Goal: Check status: Check status

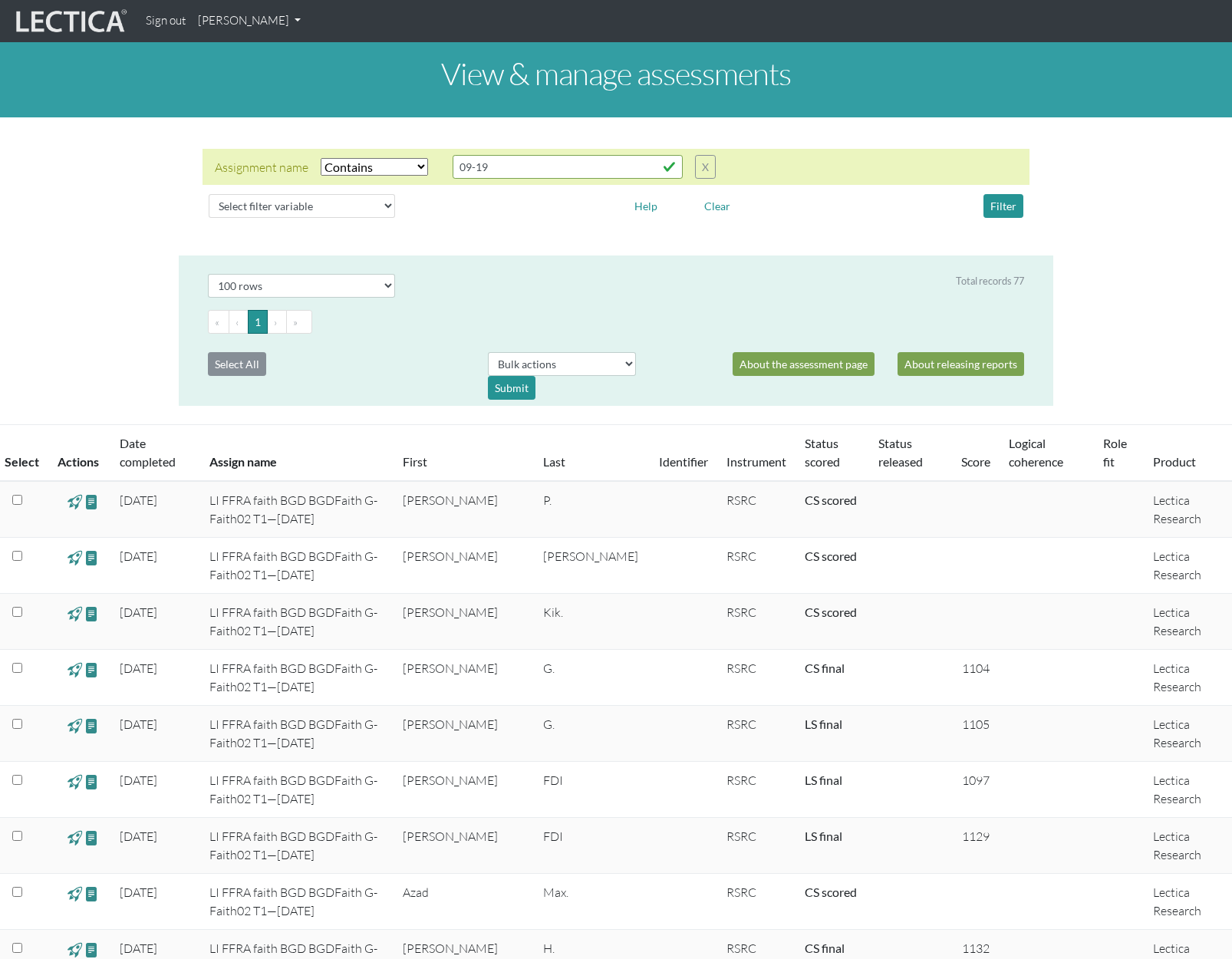
select select "icontains"
select select "100"
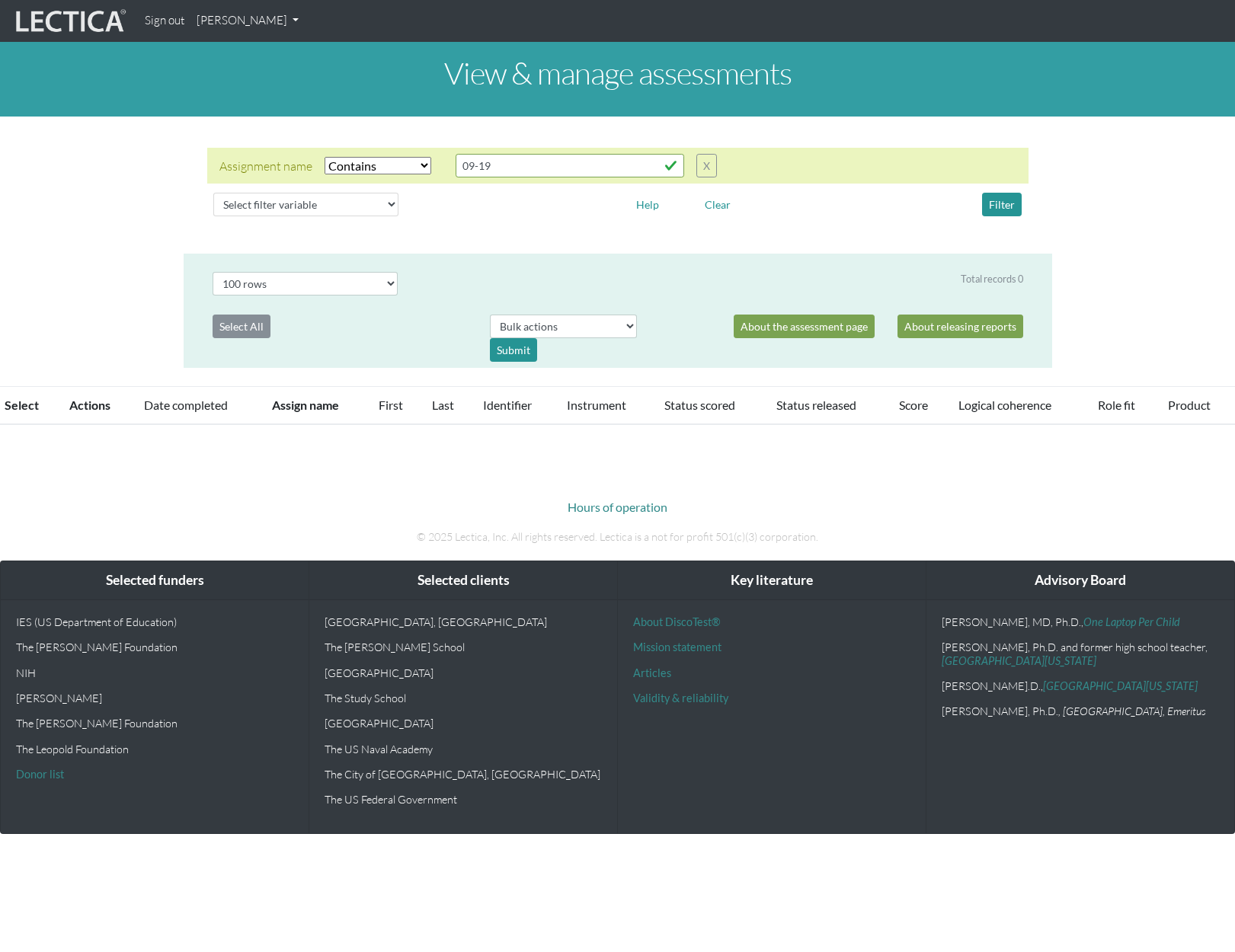
select select "icontains"
select select "100"
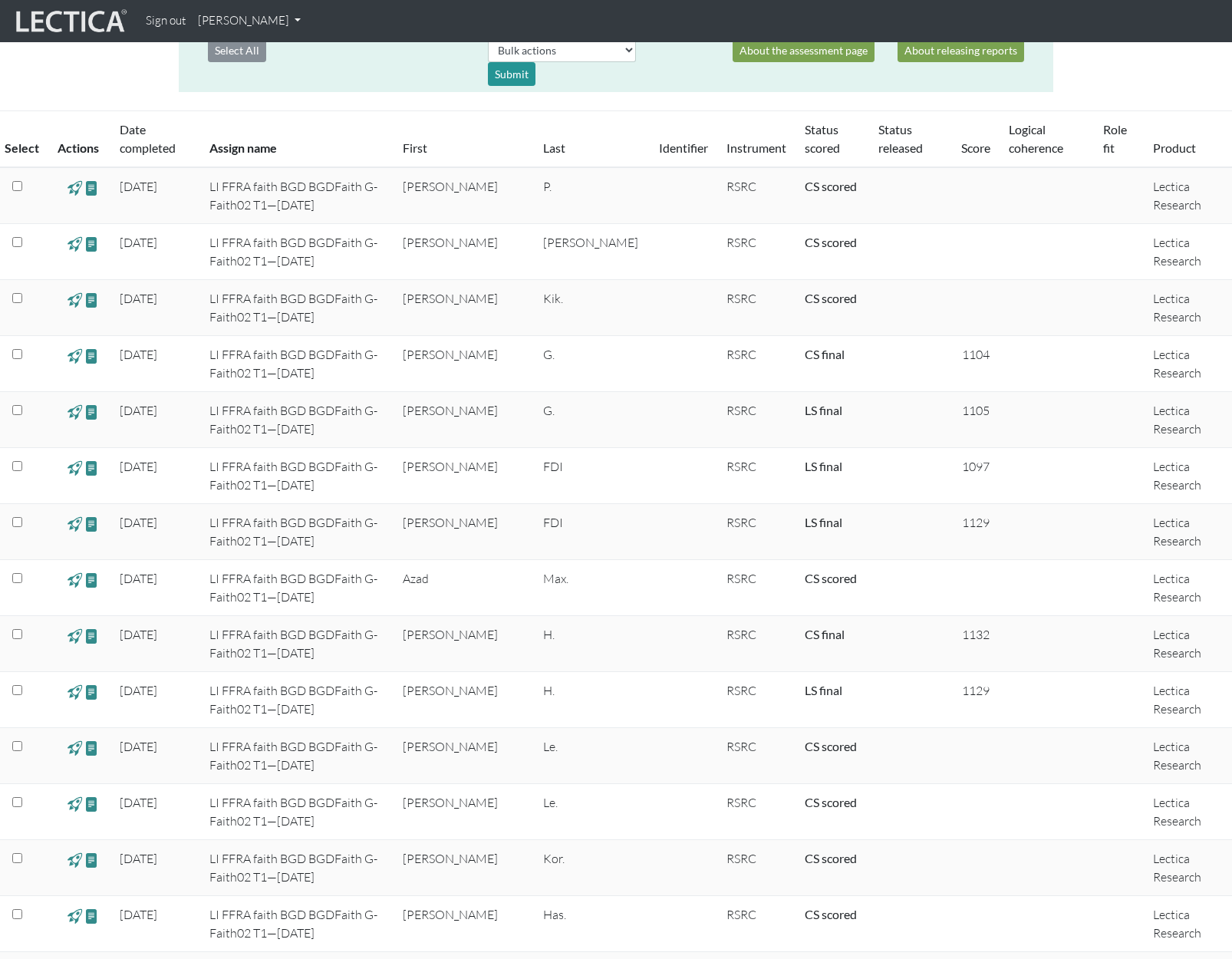
scroll to position [310, 0]
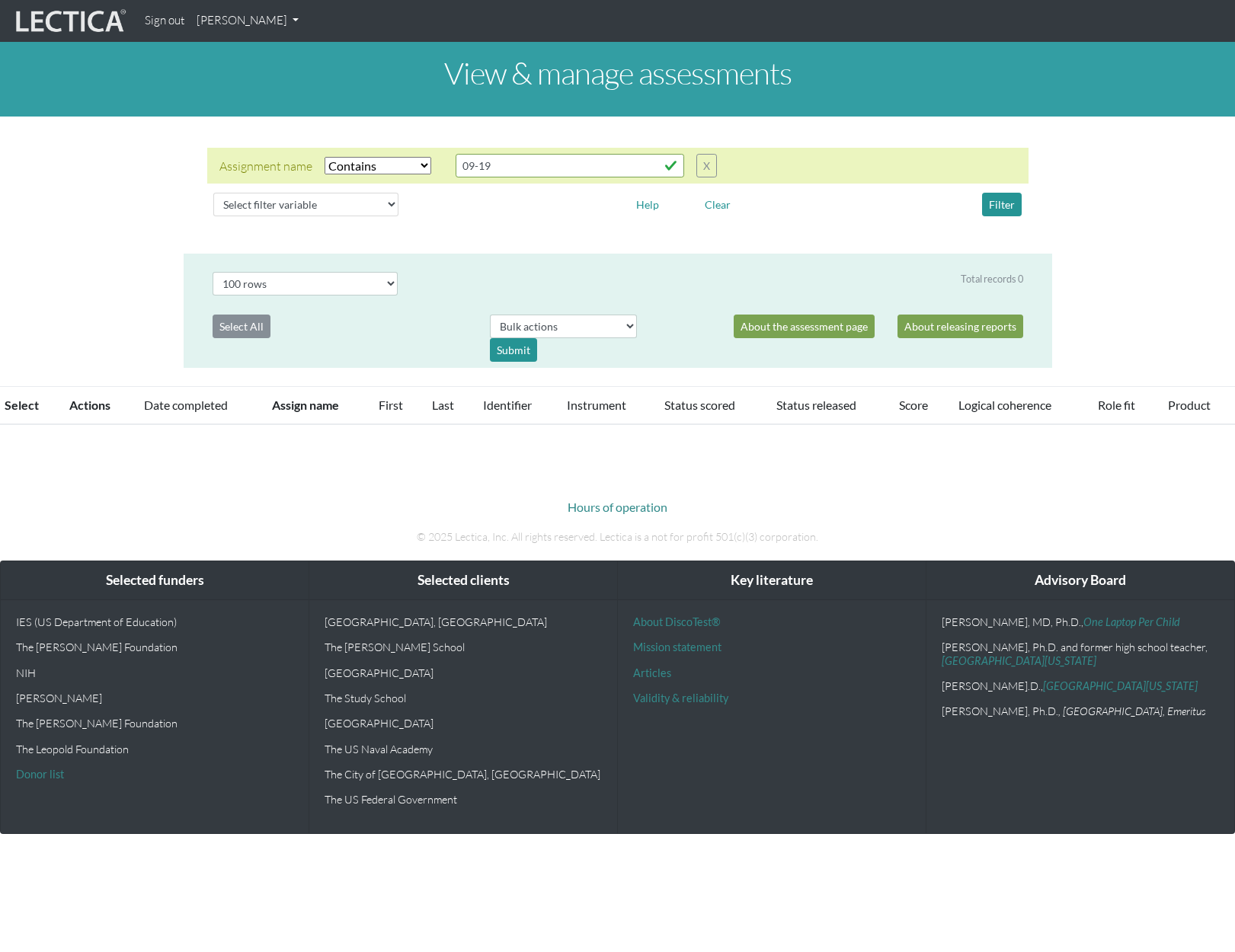
select select "icontains"
select select "100"
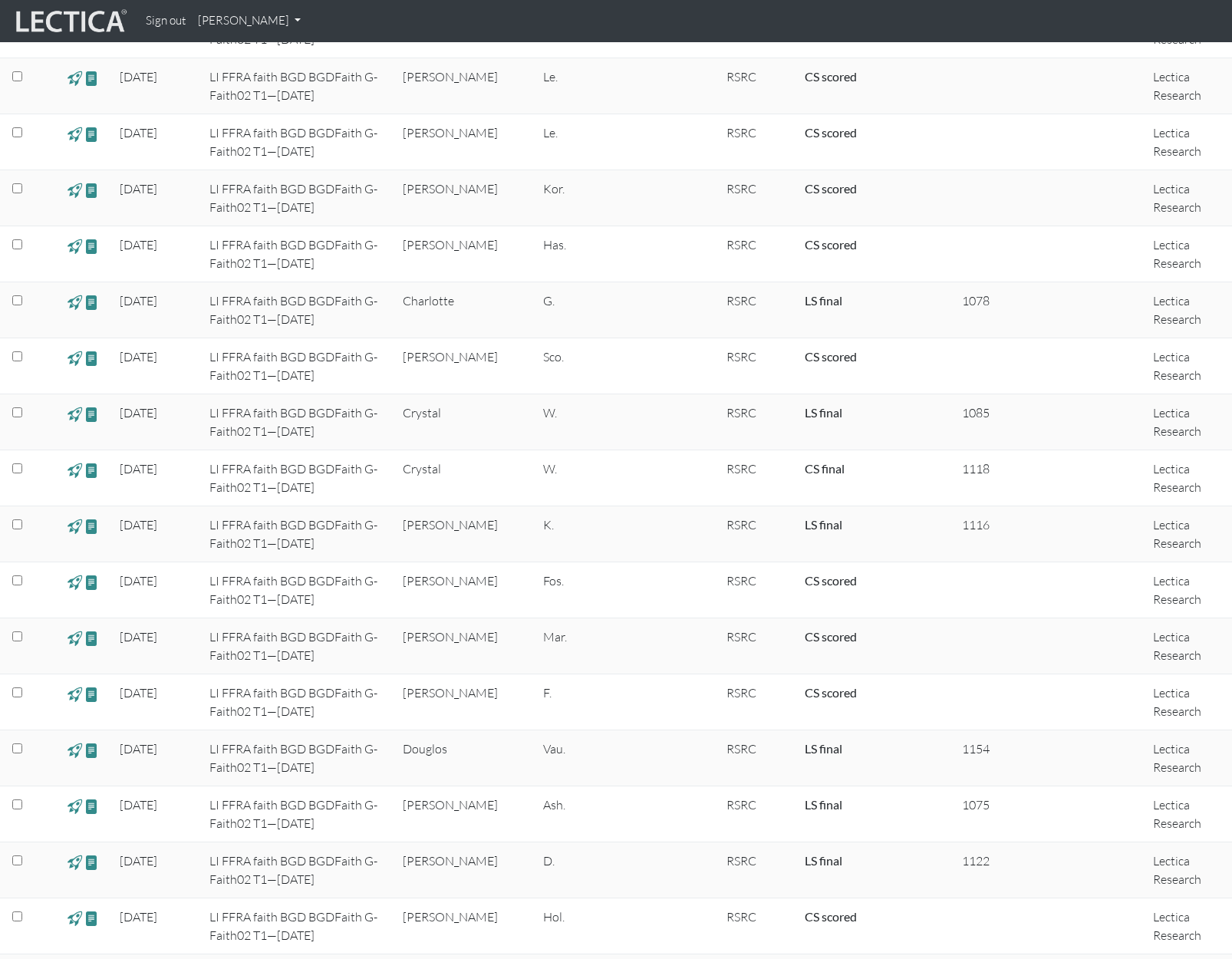
scroll to position [1384, 0]
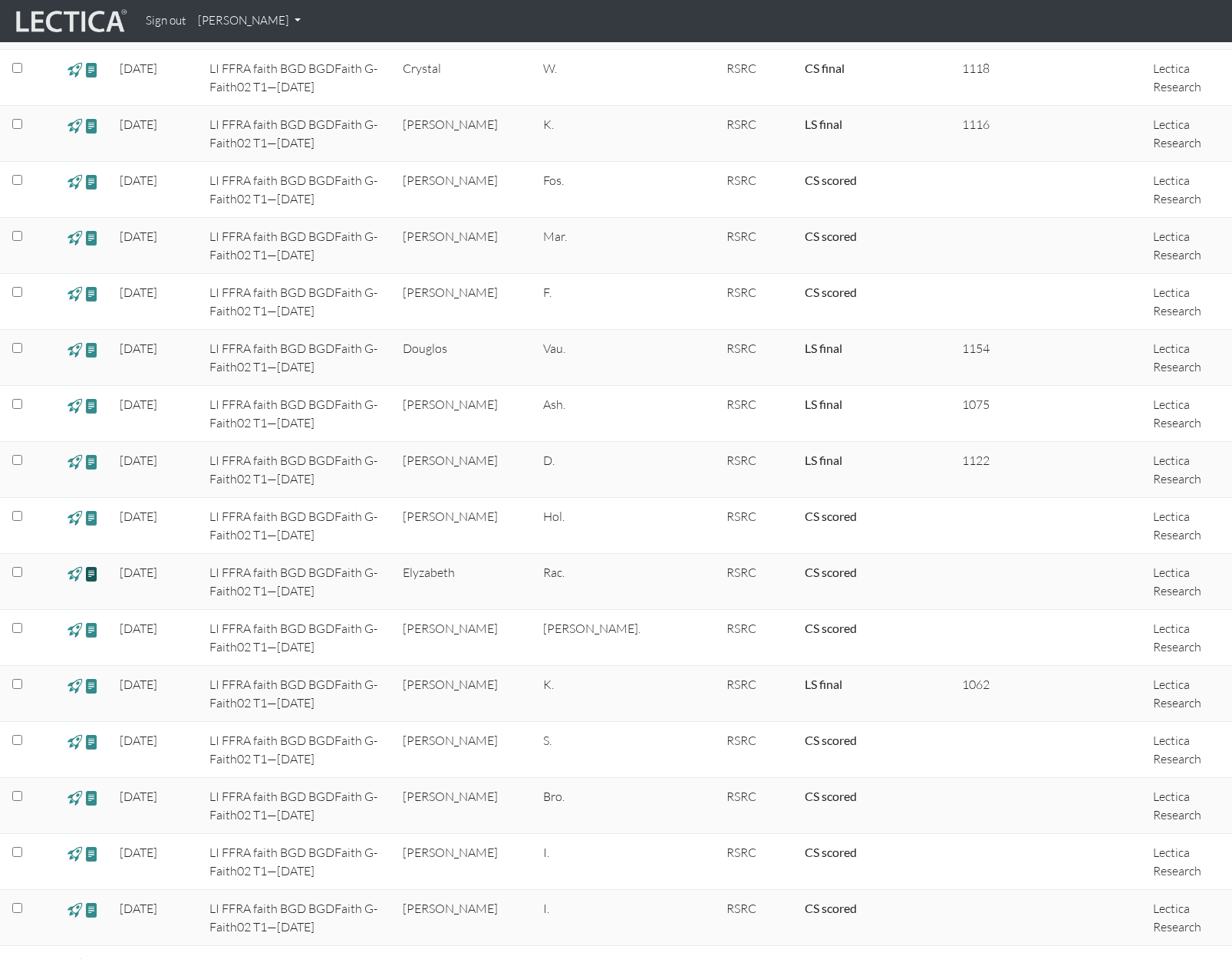
click at [94, 570] on span at bounding box center [91, 573] width 14 height 18
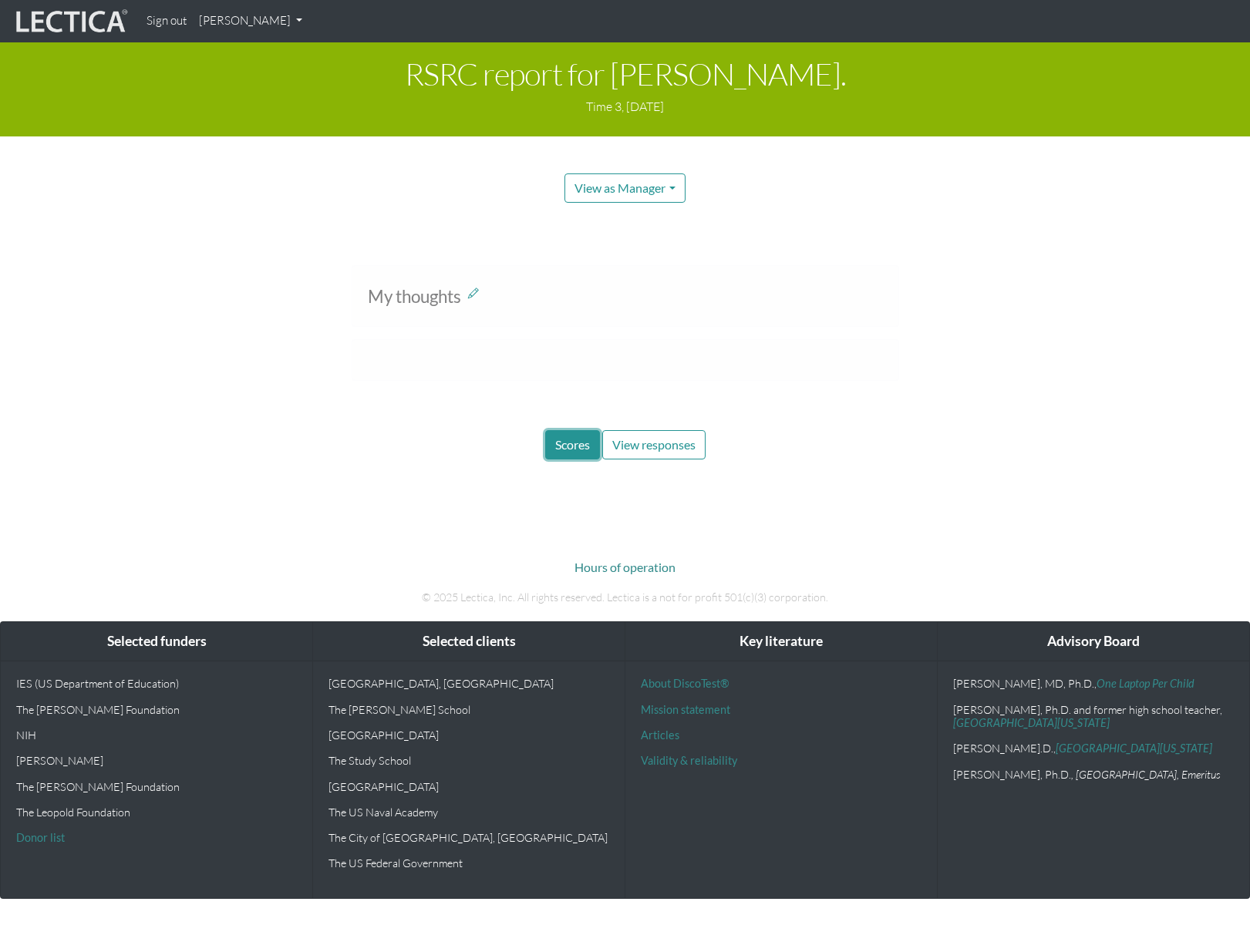
click at [569, 440] on span "Scores" at bounding box center [572, 443] width 35 height 14
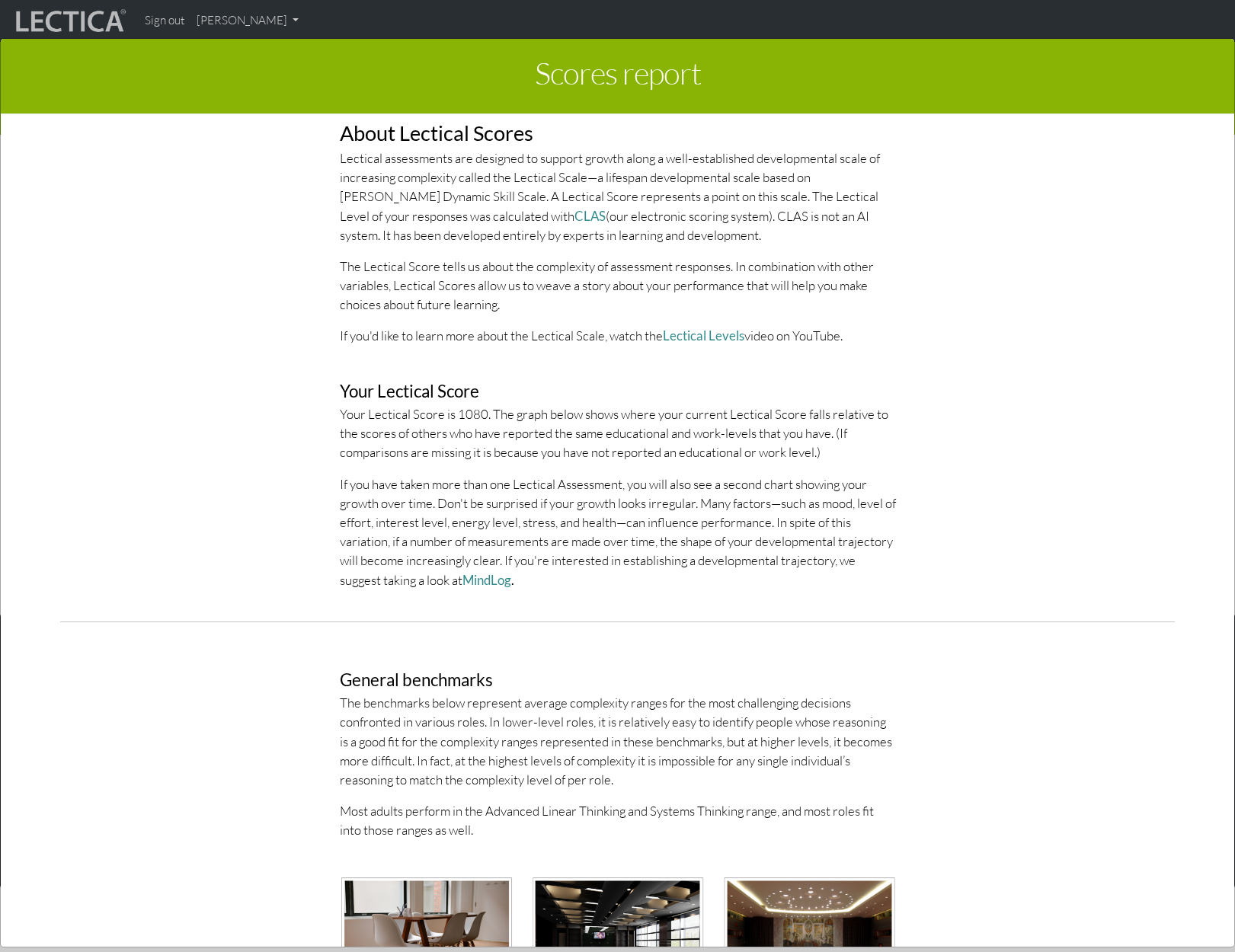
scroll to position [1066, 0]
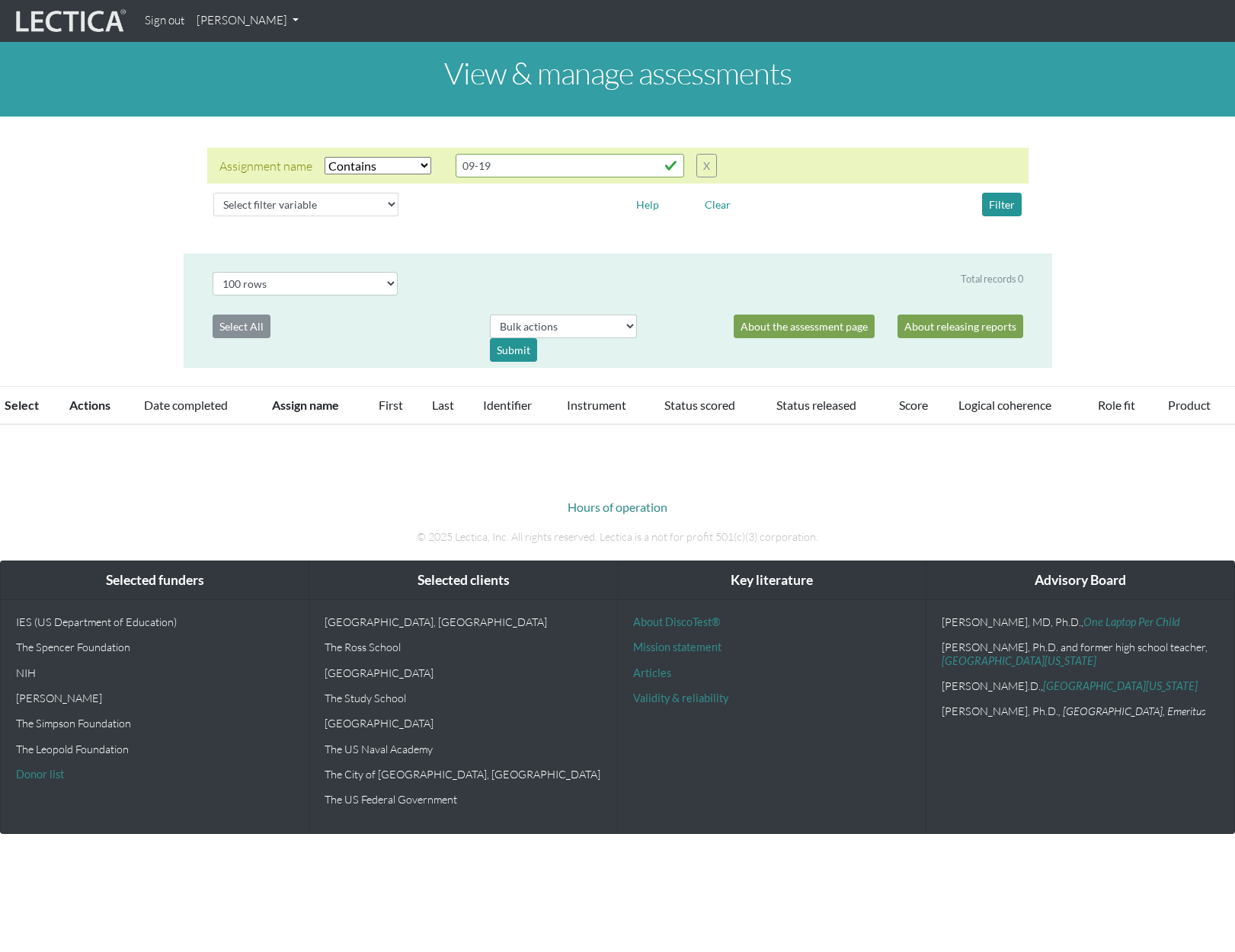
select select "icontains"
select select "100"
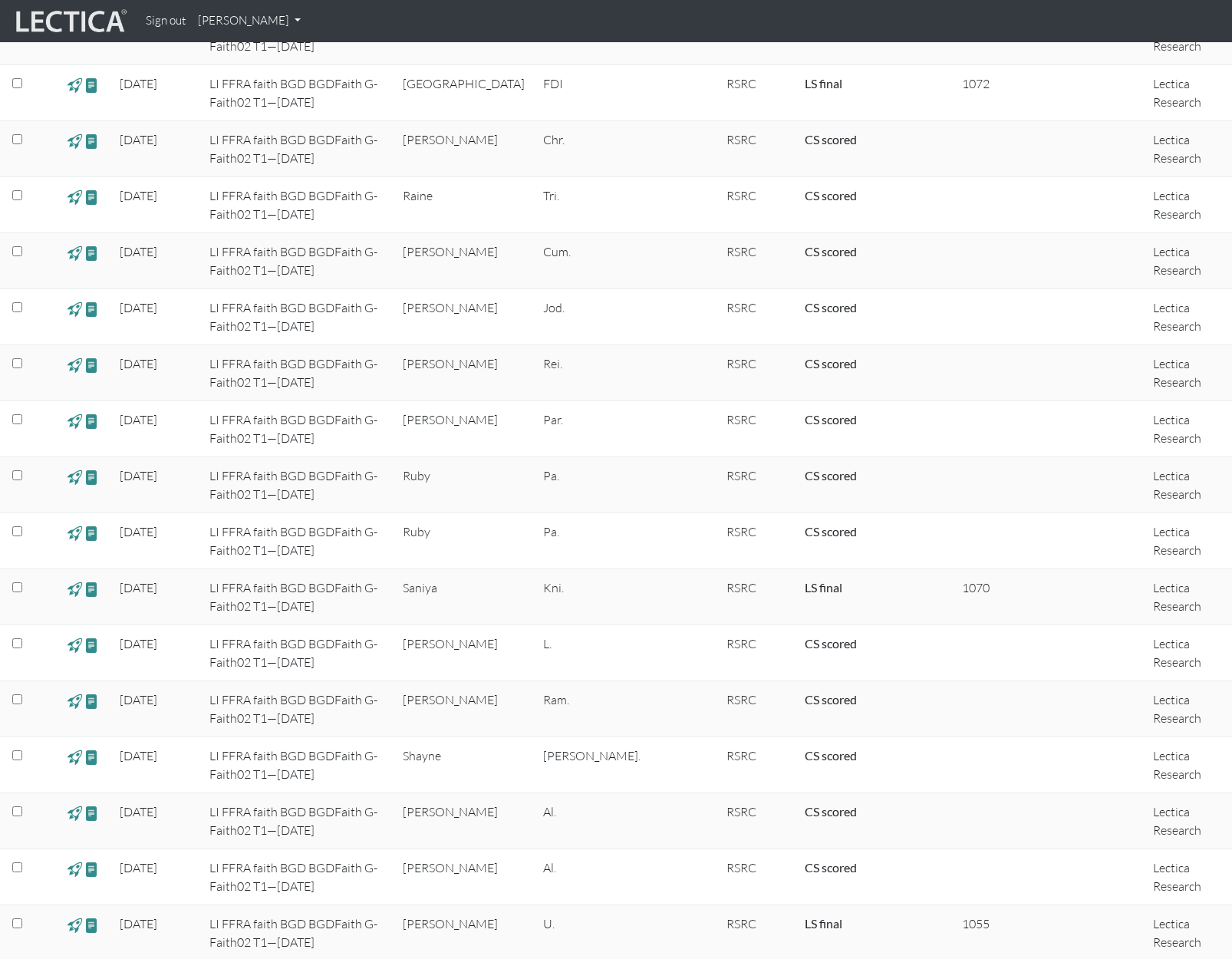
scroll to position [4224, 0]
